Goal: Task Accomplishment & Management: Use online tool/utility

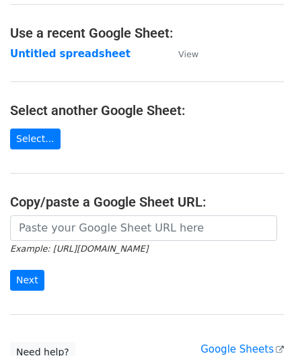
scroll to position [67, 0]
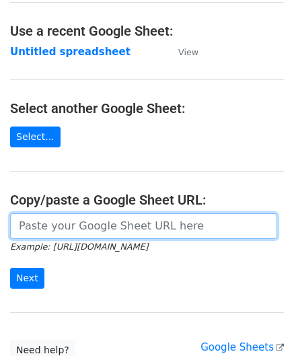
click at [57, 223] on input "url" at bounding box center [143, 226] width 267 height 26
paste input "[URL][DOMAIN_NAME]"
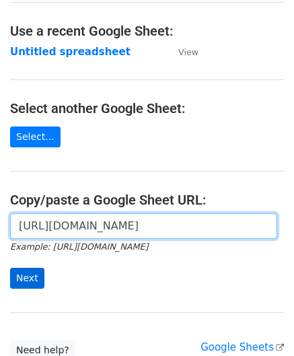
type input "[URL][DOMAIN_NAME]"
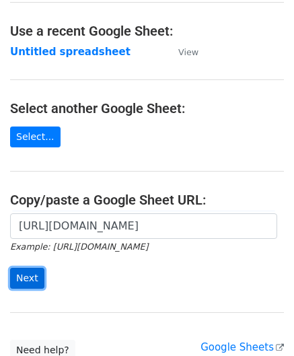
click at [30, 272] on input "Next" at bounding box center [27, 278] width 34 height 21
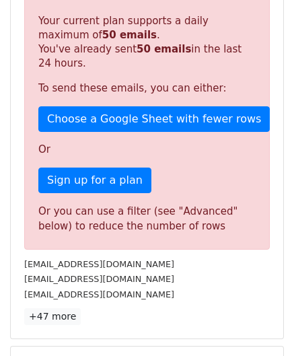
scroll to position [409, 0]
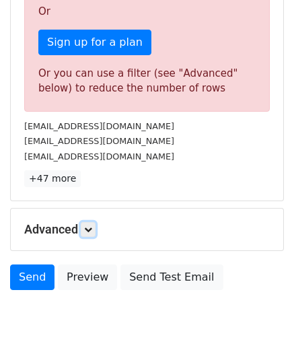
drag, startPoint x: 92, startPoint y: 231, endPoint x: 109, endPoint y: 237, distance: 18.1
click at [92, 231] on link at bounding box center [88, 229] width 15 height 15
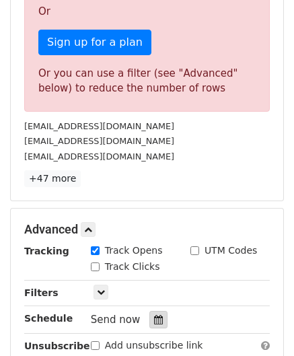
click at [149, 311] on div at bounding box center [158, 319] width 18 height 17
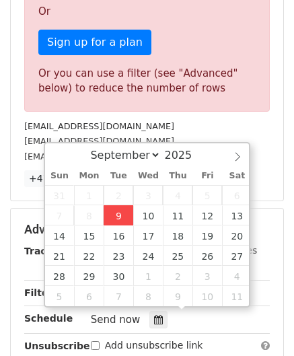
type input "[DATE] 12:00"
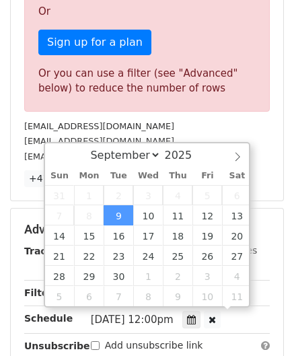
scroll to position [0, 0]
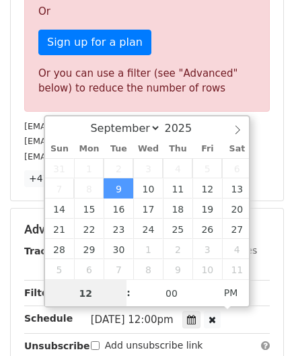
paste input "4"
type input "4"
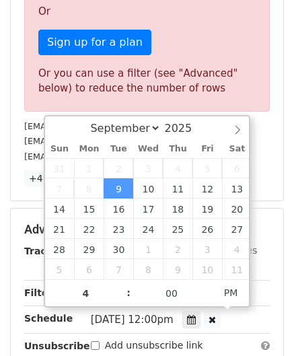
type input "[DATE] 16:00"
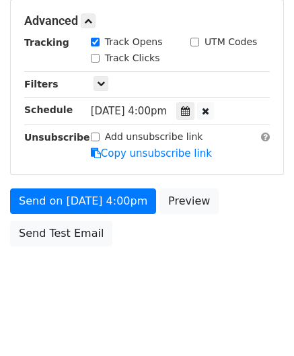
scroll to position [617, 0]
